Goal: Find specific page/section: Find specific page/section

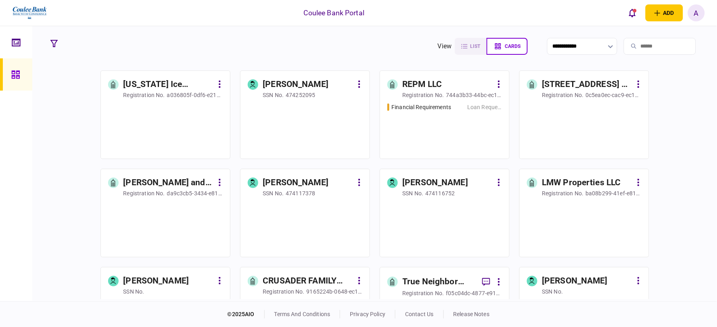
click at [652, 47] on input "search" at bounding box center [659, 46] width 72 height 17
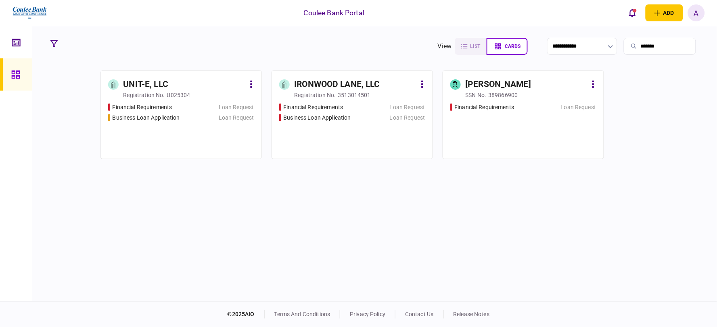
type input "*******"
click at [504, 97] on div "389866900" at bounding box center [502, 95] width 29 height 8
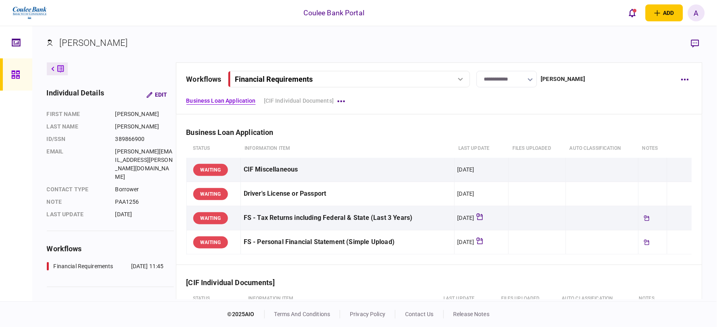
click at [351, 76] on div "Financial Requirements" at bounding box center [339, 79] width 208 height 8
